Goal: Information Seeking & Learning: Learn about a topic

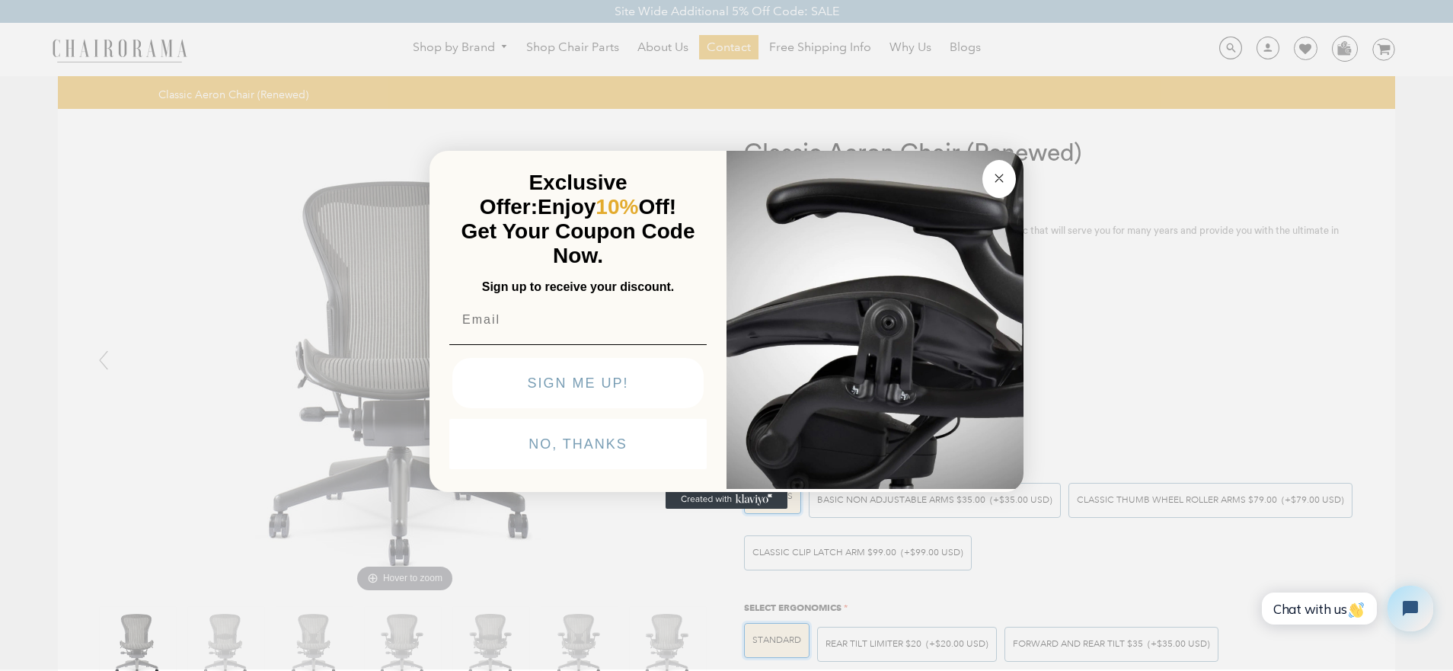
click at [996, 179] on circle "Close dialog" at bounding box center [1000, 178] width 18 height 18
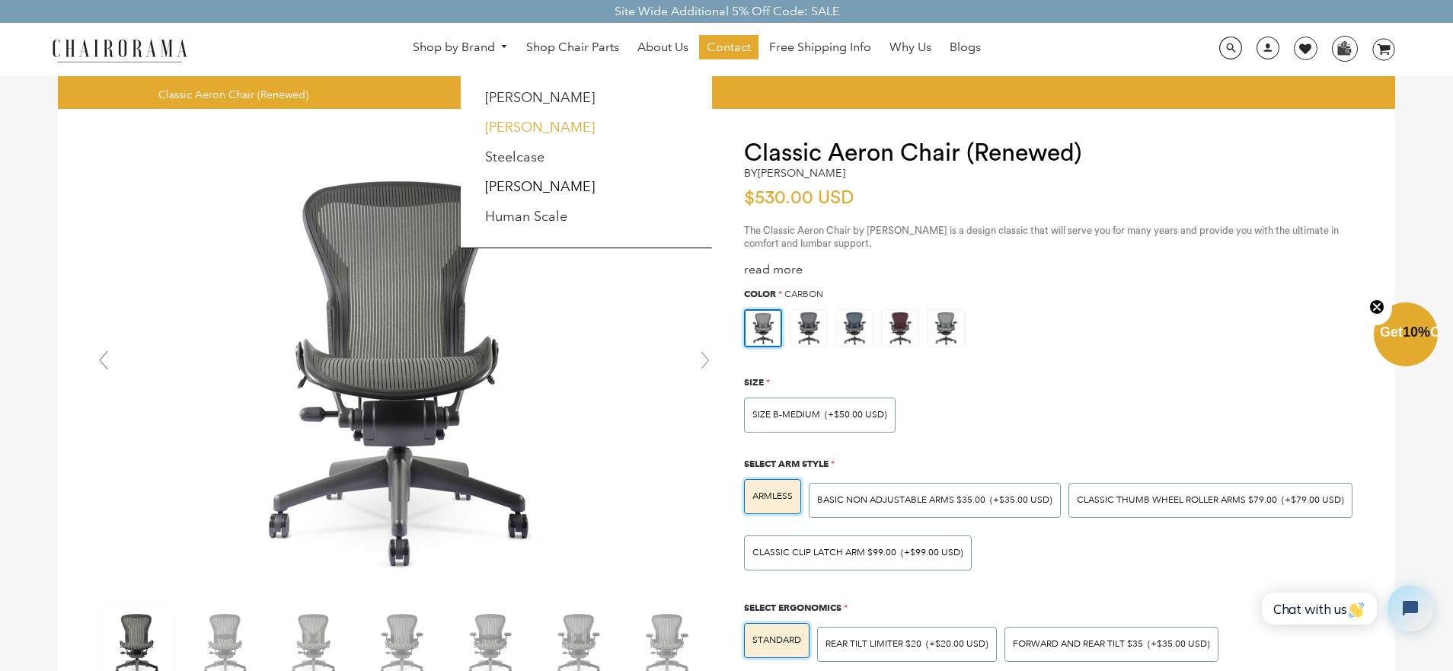
click at [533, 129] on link "[PERSON_NAME]" at bounding box center [540, 127] width 110 height 17
